Goal: Information Seeking & Learning: Compare options

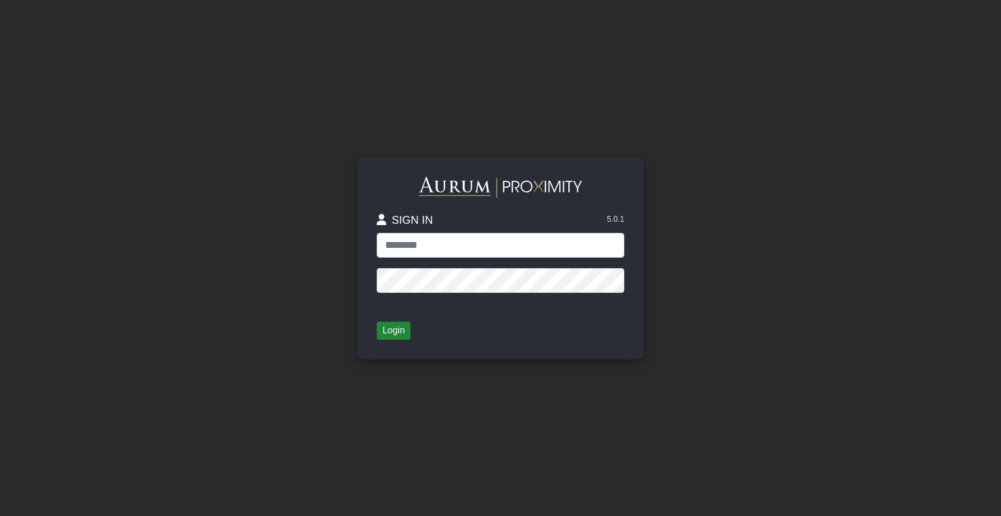
type input "**********"
click at [400, 331] on button "Login" at bounding box center [394, 330] width 34 height 18
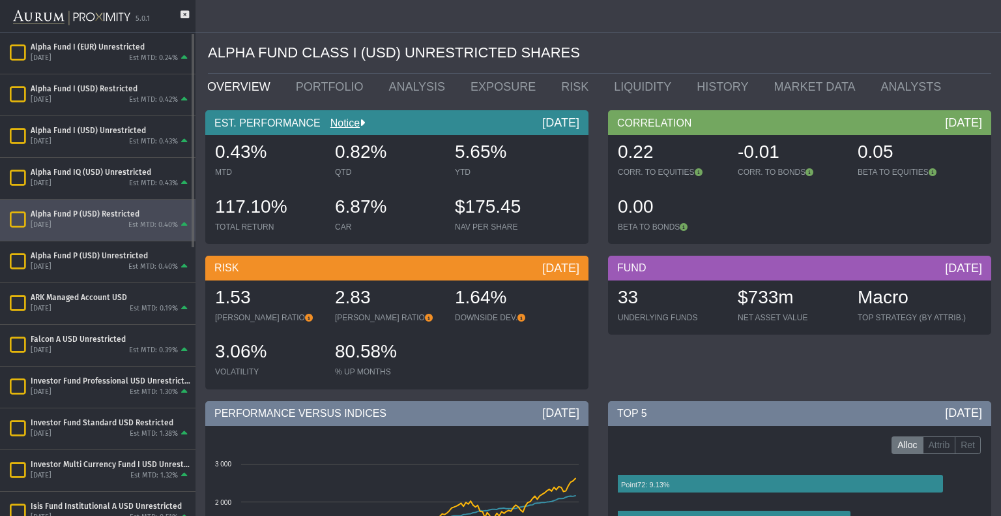
click at [100, 229] on div "[DATE] Est MTD: 0.40%" at bounding box center [111, 226] width 160 height 12
click at [394, 98] on link "ANALYSIS" at bounding box center [420, 87] width 82 height 26
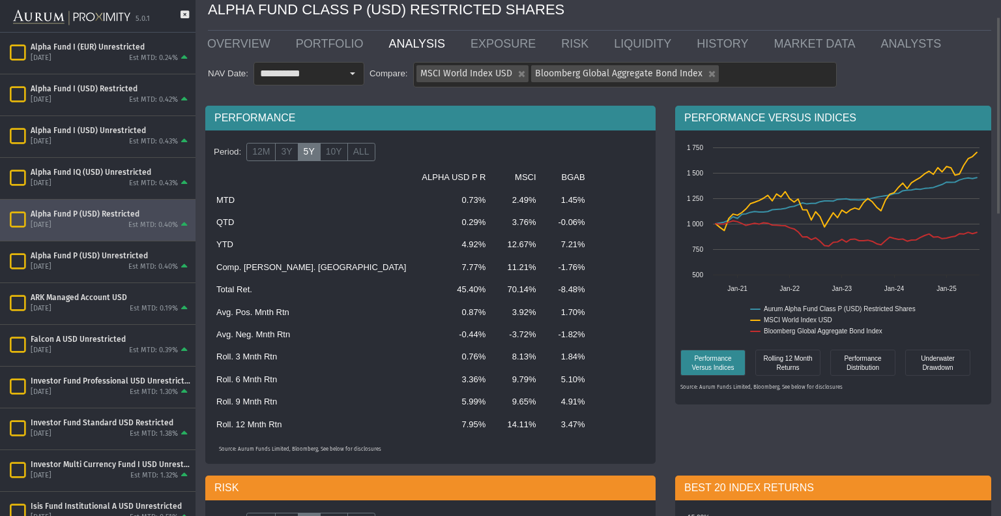
click at [414, 273] on td "7.77%" at bounding box center [454, 267] width 80 height 22
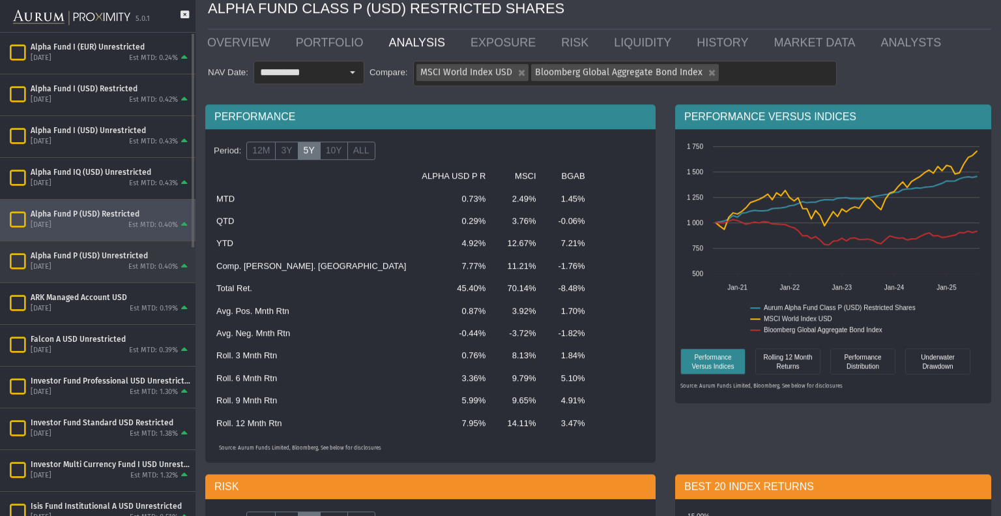
click at [131, 271] on div "Est MTD: 0.40%" at bounding box center [153, 267] width 50 height 10
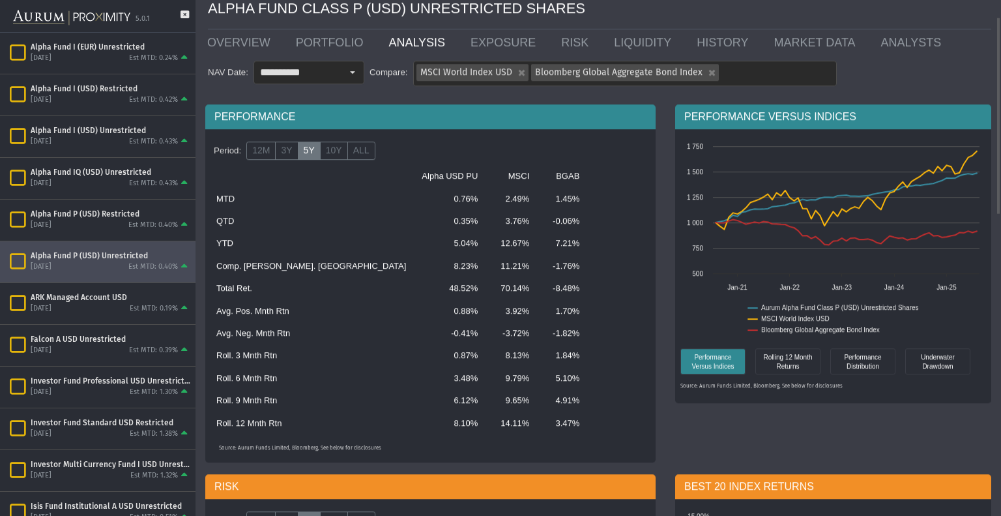
click at [414, 273] on td "8.23%" at bounding box center [450, 266] width 72 height 22
click at [347, 77] on div "Select" at bounding box center [352, 72] width 21 height 21
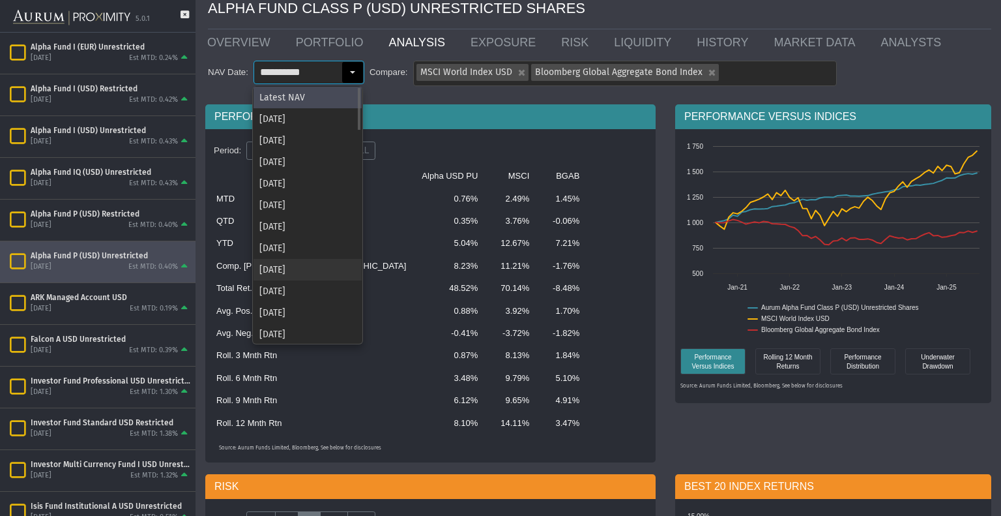
click at [300, 273] on div "[DATE]" at bounding box center [308, 270] width 108 height 22
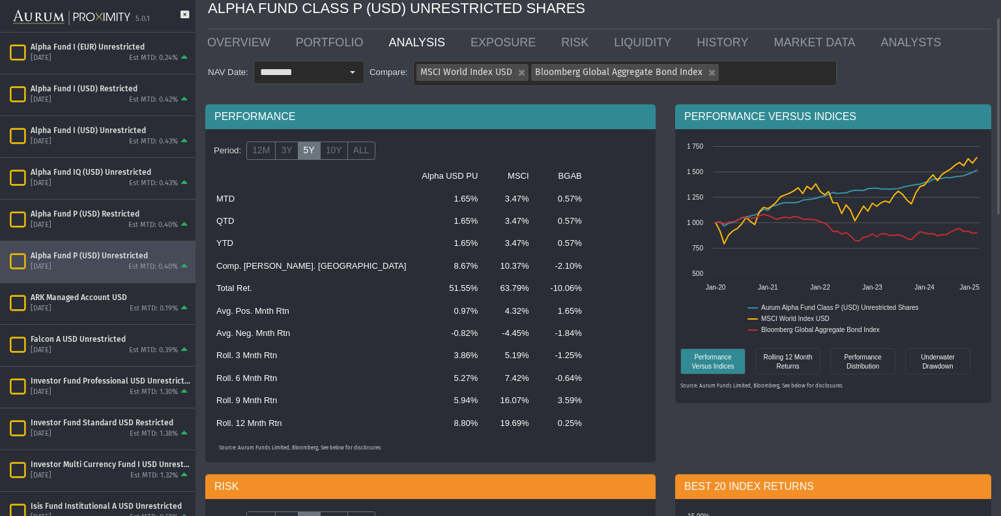
click at [414, 274] on td "8.67%" at bounding box center [450, 266] width 72 height 22
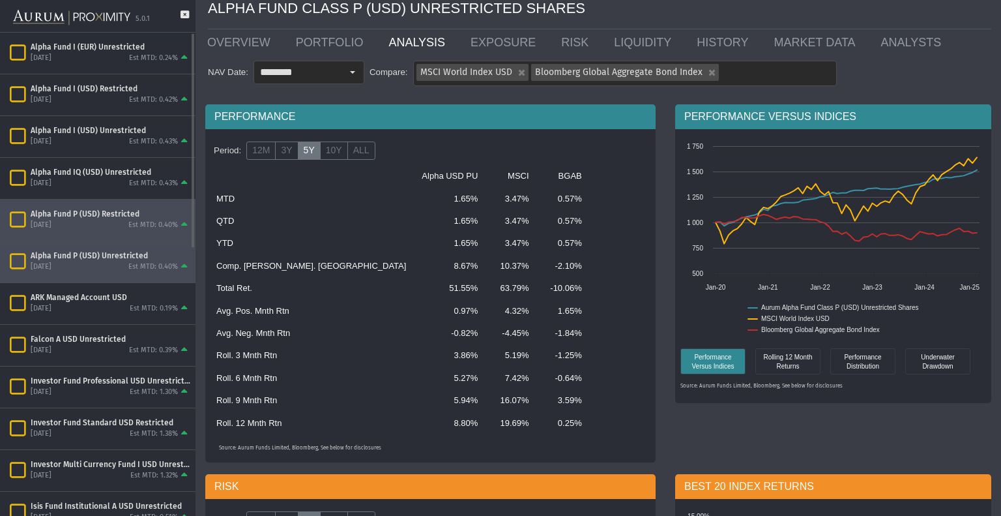
click at [138, 221] on div "Est MTD: 0.40%" at bounding box center [153, 225] width 50 height 10
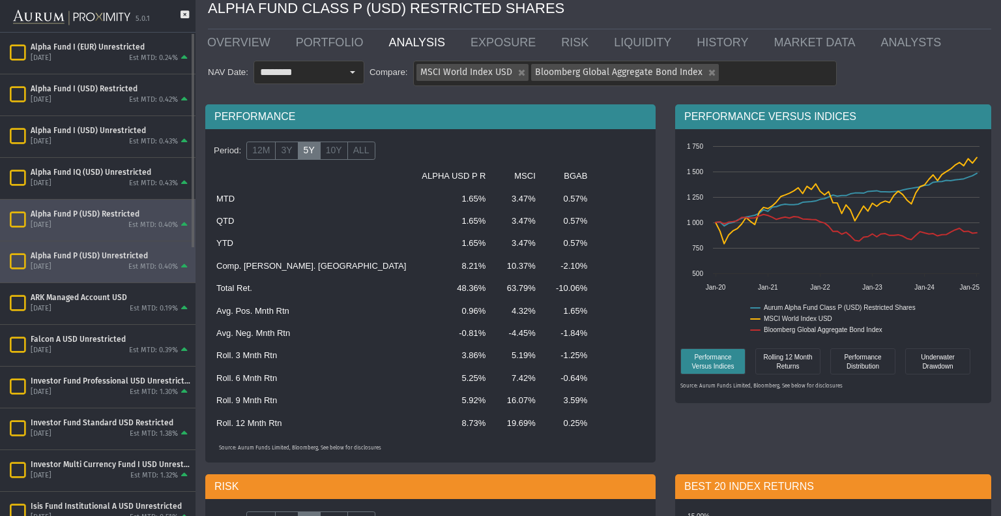
click at [127, 256] on div "Alpha Fund P (USD) Unrestricted" at bounding box center [111, 255] width 160 height 10
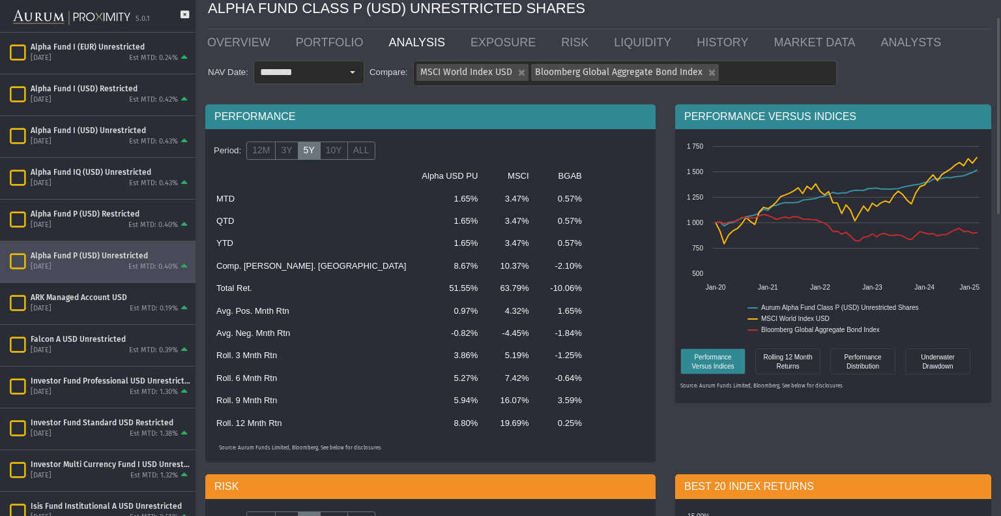
click at [537, 337] on td "-1.84%" at bounding box center [563, 333] width 53 height 22
click at [329, 84] on dx-select-box "******** Pull down to refresh... Release to refresh... Refreshing... Latest NAV…" at bounding box center [309, 72] width 111 height 23
click at [339, 76] on input "********" at bounding box center [297, 72] width 87 height 22
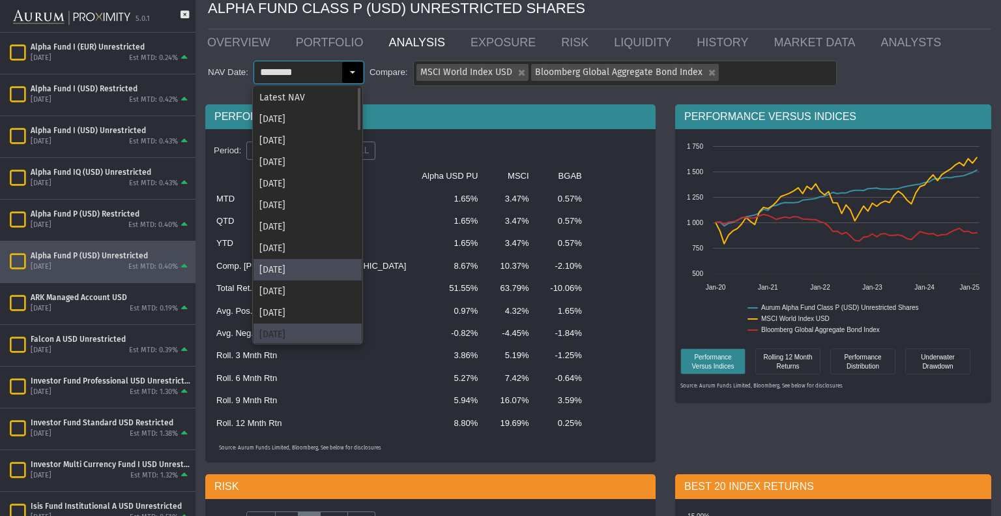
click at [293, 331] on div "[DATE]" at bounding box center [308, 334] width 108 height 22
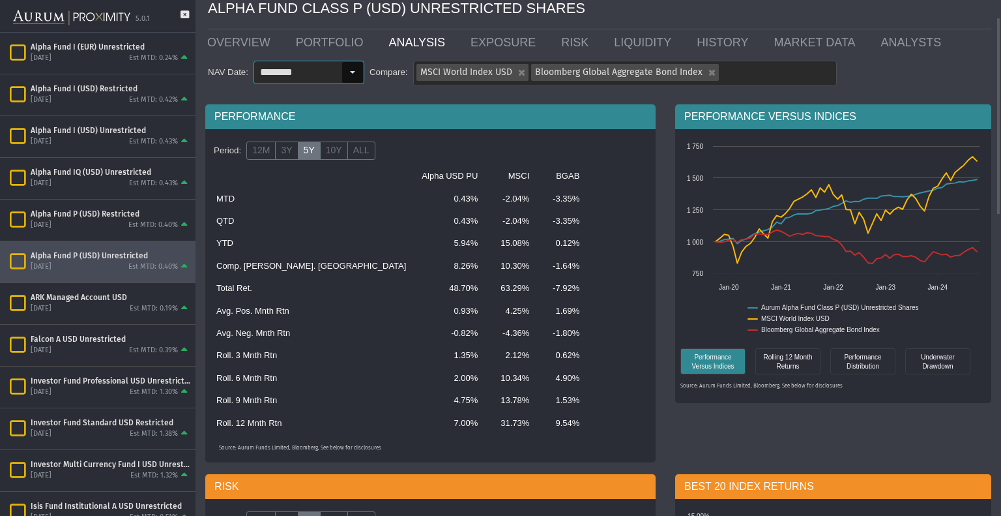
click at [342, 78] on div "Select" at bounding box center [352, 72] width 21 height 21
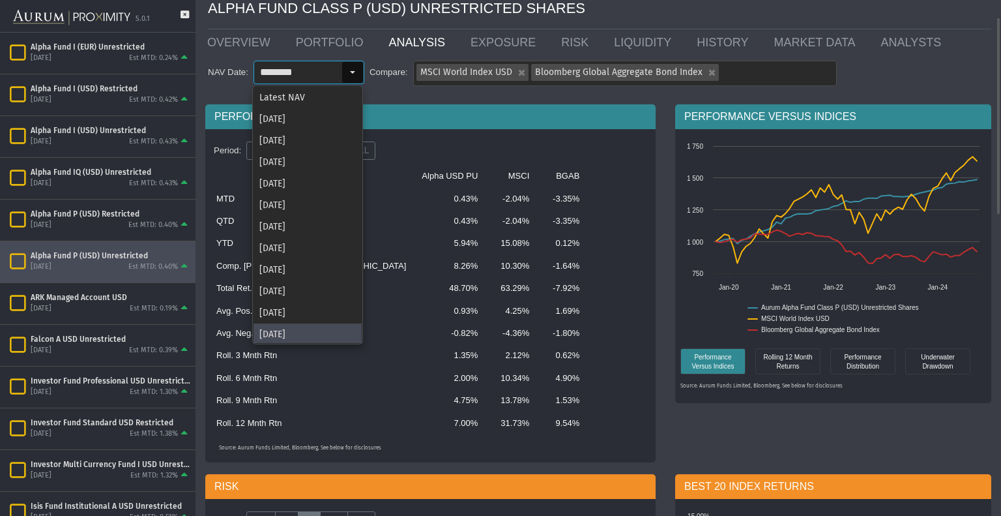
scroll to position [2, 0]
click at [276, 312] on div "[DATE]" at bounding box center [308, 311] width 108 height 22
type input "********"
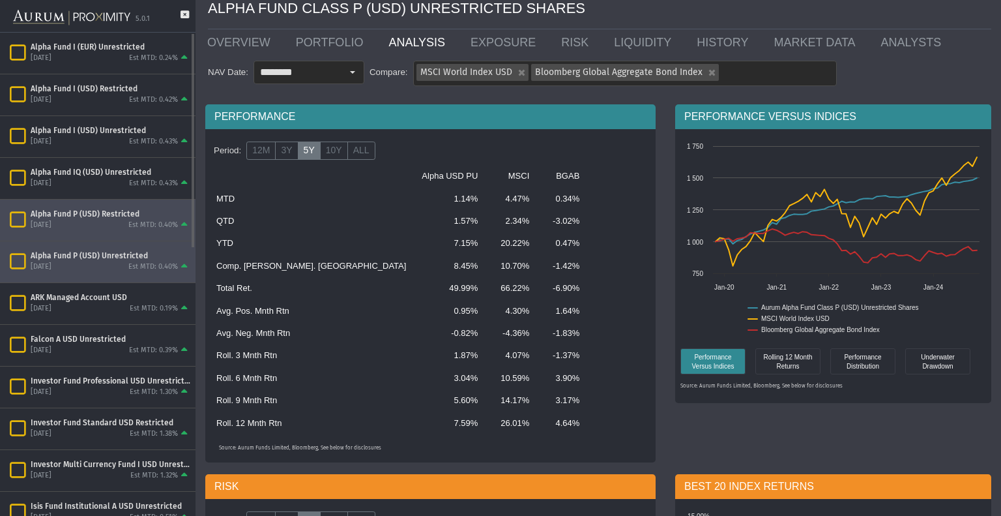
click at [121, 226] on div "[DATE] Est MTD: 0.40%" at bounding box center [111, 226] width 160 height 12
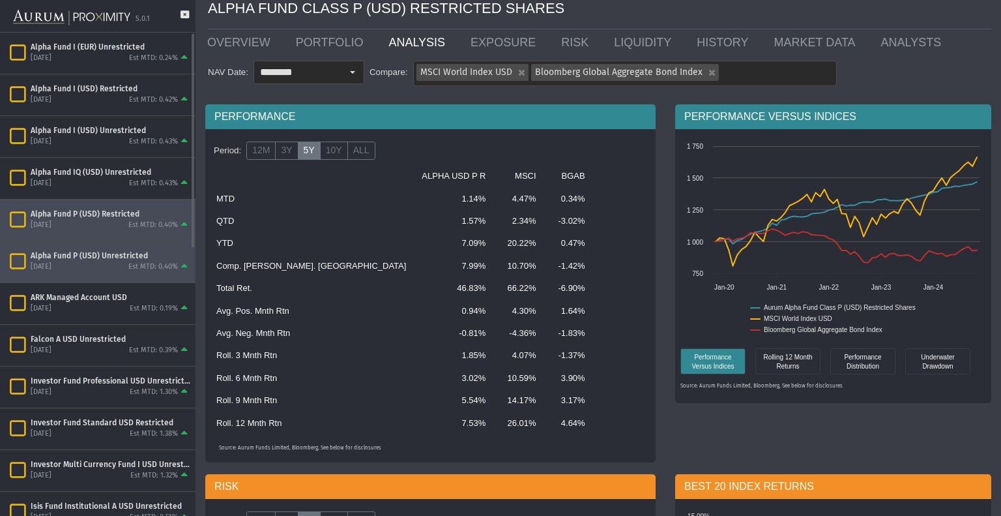
click at [125, 269] on div "[DATE] Est MTD: 0.40%" at bounding box center [111, 267] width 160 height 12
